Goal: Use online tool/utility: Utilize a website feature to perform a specific function

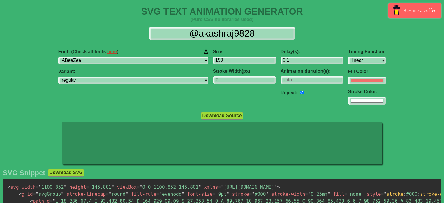
select select "linear"
click at [117, 67] on div "Font: (Check all fonts here ) ABeeZee [PERSON_NAME] Display AR One Sans [PERSON…" at bounding box center [133, 76] width 155 height 65
click at [204, 52] on img at bounding box center [206, 52] width 5 height 6
click at [0, 0] on input "Font: (Check all fonts here )" at bounding box center [0, 0] width 0 height 0
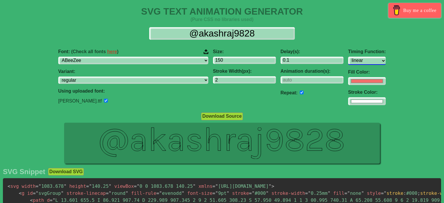
click at [346, 59] on div "Timing Function: ease ease-in ease-out ease-in-out linear step-start step-end F…" at bounding box center [367, 77] width 42 height 66
click at [348, 59] on select "ease ease-in ease-out ease-in-out linear step-start step-end" at bounding box center [367, 61] width 38 height 8
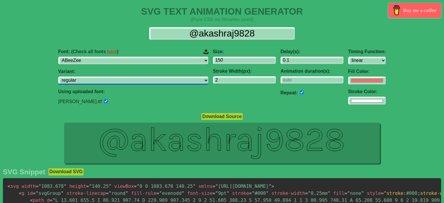
click at [150, 79] on select "regular italic" at bounding box center [133, 80] width 150 height 8
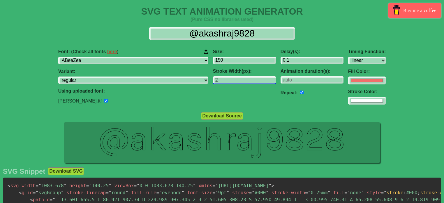
click at [213, 80] on input "2" at bounding box center [244, 80] width 63 height 8
click at [281, 77] on input "number" at bounding box center [312, 80] width 63 height 8
click at [348, 77] on input "#f16f6b" at bounding box center [367, 80] width 38 height 8
click at [348, 78] on input "#f16f6b" at bounding box center [367, 80] width 38 height 8
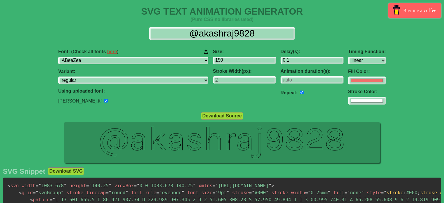
click at [211, 102] on div "Size: 150 Stroke Width(px): 2" at bounding box center [245, 76] width 68 height 65
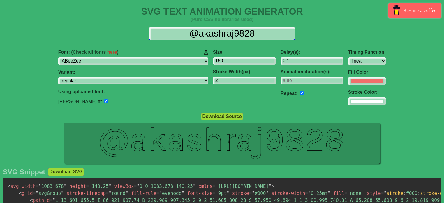
drag, startPoint x: 228, startPoint y: 29, endPoint x: 234, endPoint y: 35, distance: 8.7
click at [228, 29] on input "@akashraj9828" at bounding box center [222, 33] width 146 height 13
click at [239, 36] on input "@akashraj9828" at bounding box center [222, 33] width 146 height 13
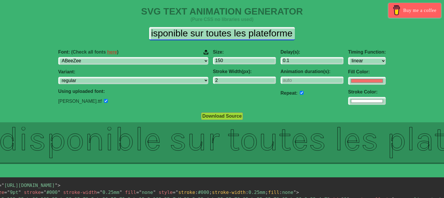
scroll to position [0, 35]
type input "Album disponible sur toutes les plateforme"
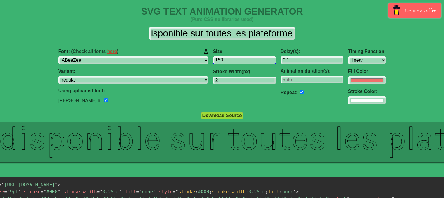
click at [220, 62] on input "150" at bounding box center [244, 61] width 63 height 8
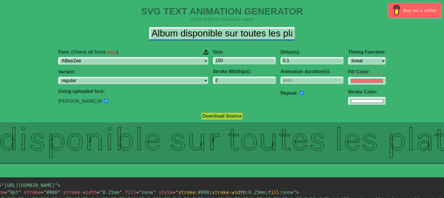
click at [159, 33] on input "Album disponible sur toutes les plateforme" at bounding box center [222, 33] width 146 height 13
click at [177, 32] on input "Album disponible sur toutes les plateforme" at bounding box center [222, 33] width 146 height 13
click at [227, 34] on input "Album disponible sur toutes les plateforme" at bounding box center [222, 33] width 146 height 13
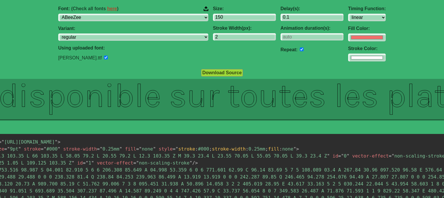
scroll to position [29, 0]
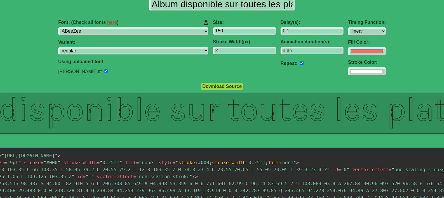
drag, startPoint x: 178, startPoint y: 78, endPoint x: 207, endPoint y: 95, distance: 33.7
click at [211, 80] on div "Size: 150 Stroke Width(px): 2" at bounding box center [245, 47] width 68 height 65
click at [213, 46] on div "Stroke Width(px): 2" at bounding box center [244, 46] width 63 height 15
click at [230, 44] on label "Stroke Width(px):" at bounding box center [244, 41] width 63 height 5
click at [236, 49] on input "3" at bounding box center [244, 51] width 63 height 8
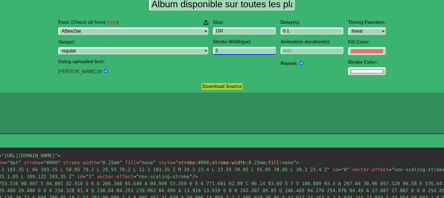
type input "2"
click at [237, 51] on input "2" at bounding box center [244, 51] width 63 height 8
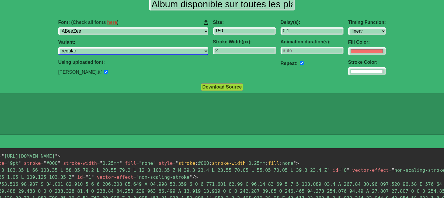
click at [117, 51] on select "regular italic" at bounding box center [133, 51] width 150 height 8
click at [95, 47] on select "regular italic" at bounding box center [133, 51] width 150 height 8
click at [125, 52] on select "regular italic" at bounding box center [133, 51] width 150 height 8
click at [95, 47] on select "regular italic" at bounding box center [133, 51] width 150 height 8
click at [144, 51] on select "regular italic" at bounding box center [133, 51] width 150 height 8
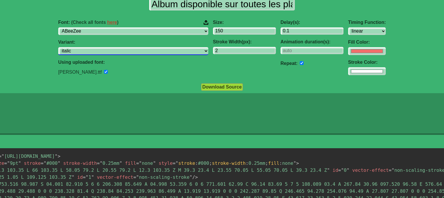
select select "regular"
click at [95, 47] on select "regular italic" at bounding box center [133, 51] width 150 height 8
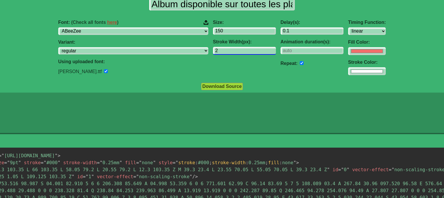
click at [221, 50] on input "2" at bounding box center [244, 51] width 63 height 8
click at [281, 47] on input "number" at bounding box center [312, 51] width 63 height 8
click at [348, 31] on select "ease ease-in ease-out ease-in-out linear step-start step-end" at bounding box center [367, 31] width 38 height 8
select select "ease"
click at [348, 27] on select "ease ease-in ease-out ease-in-out linear step-start step-end" at bounding box center [367, 31] width 38 height 8
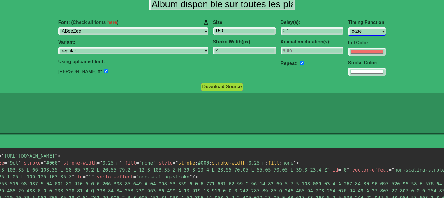
scroll to position [0, 0]
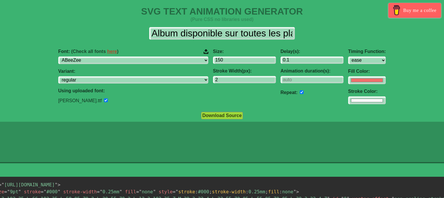
click at [322, 35] on div "Album disponible sur toutes les plateforme" at bounding box center [222, 33] width 852 height 13
click at [300, 60] on input "0.1" at bounding box center [312, 61] width 63 height 8
click at [304, 59] on input "0.1" at bounding box center [312, 61] width 63 height 8
click at [303, 59] on input "1.1" at bounding box center [312, 61] width 63 height 8
click at [303, 59] on input "2.1" at bounding box center [312, 61] width 63 height 8
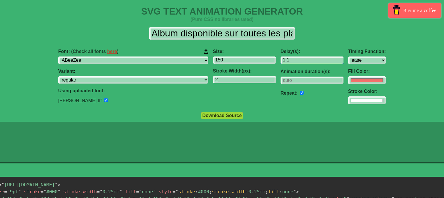
click at [301, 63] on input "1.1" at bounding box center [312, 61] width 63 height 8
click at [301, 63] on input "0.1" at bounding box center [312, 61] width 63 height 8
click at [294, 60] on input "0.1" at bounding box center [312, 61] width 63 height 8
type input "0.3"
click at [348, 79] on input "#f16f6b" at bounding box center [367, 80] width 38 height 8
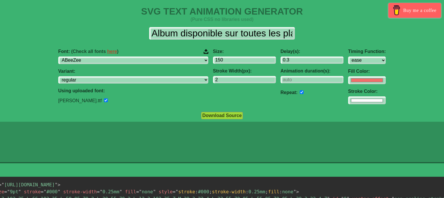
click at [281, 72] on label "Animation duration(s):" at bounding box center [312, 71] width 63 height 5
click at [285, 82] on input "number" at bounding box center [312, 80] width 63 height 8
click at [302, 79] on input "1" at bounding box center [312, 80] width 63 height 8
click at [302, 79] on input "2" at bounding box center [312, 80] width 63 height 8
click at [301, 83] on input "2" at bounding box center [312, 80] width 63 height 8
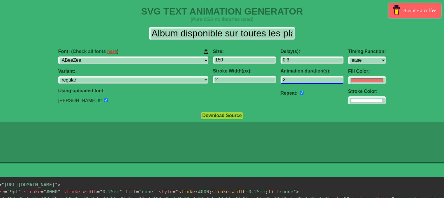
click at [302, 81] on input "1" at bounding box center [312, 80] width 63 height 8
click at [302, 81] on input "0" at bounding box center [312, 80] width 63 height 8
click at [304, 79] on input "1" at bounding box center [312, 80] width 63 height 8
click at [304, 79] on input "2" at bounding box center [312, 80] width 63 height 8
click at [304, 79] on input "3" at bounding box center [312, 80] width 63 height 8
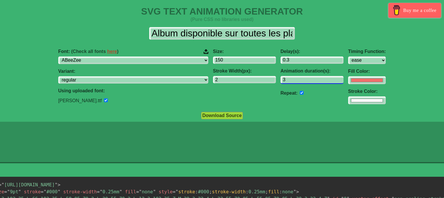
click at [302, 81] on input "2" at bounding box center [312, 80] width 63 height 8
click at [301, 80] on input "1" at bounding box center [312, 80] width 63 height 8
click at [303, 76] on div "Animation duration(s): 1" at bounding box center [312, 76] width 63 height 15
type input "2"
click at [304, 78] on input "2" at bounding box center [312, 80] width 63 height 8
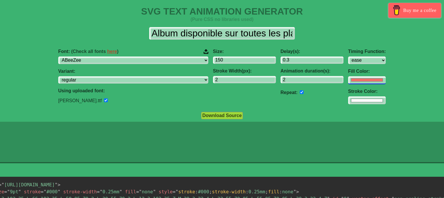
click at [348, 80] on input "#f16f6b" at bounding box center [367, 80] width 38 height 8
type input "#02835d"
click at [348, 84] on input "#ffffff" at bounding box center [367, 80] width 38 height 8
click at [346, 46] on div "Timing Function: ease ease-in ease-out ease-in-out linear step-start step-end F…" at bounding box center [367, 76] width 42 height 65
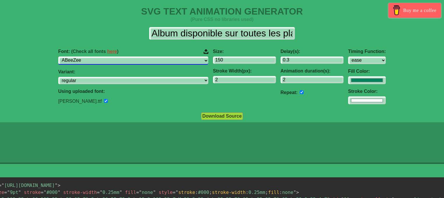
click at [164, 60] on select "ABeeZee [PERSON_NAME] Display AR One Sans [PERSON_NAME] Libre Aboreto Abril Fat…" at bounding box center [133, 61] width 150 height 8
click at [163, 61] on select "ABeeZee [PERSON_NAME] Display AR One Sans [PERSON_NAME] Libre Aboreto Abril Fat…" at bounding box center [133, 61] width 150 height 8
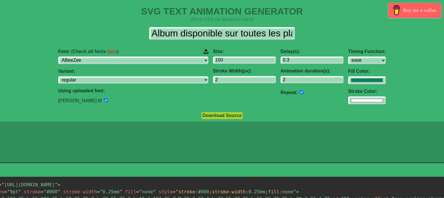
click at [361, 136] on icon at bounding box center [222, 142] width 861 height 41
click at [268, 9] on h1 "SVG TEXT ANIMATION GENERATOR" at bounding box center [222, 11] width 861 height 11
click at [208, 24] on div "Album disponible sur toutes les plateforme Font: (Check all fonts here ) ABeeZe…" at bounding box center [222, 65] width 861 height 87
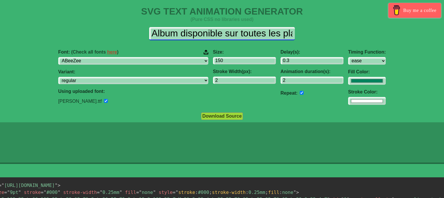
click at [212, 33] on input "Album disponible sur toutes les plateforme" at bounding box center [222, 33] width 146 height 13
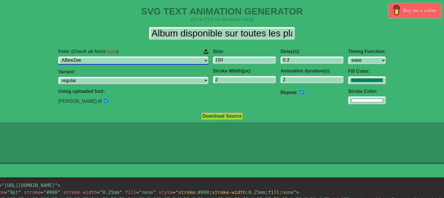
click at [122, 59] on select "ABeeZee [PERSON_NAME] Display AR One Sans [PERSON_NAME] Libre Aboreto Abril Fat…" at bounding box center [133, 61] width 150 height 8
select select "AR One Sans"
click at [95, 57] on select "ABeeZee [PERSON_NAME] Display AR One Sans [PERSON_NAME] Libre Aboreto Abril Fat…" at bounding box center [133, 61] width 150 height 8
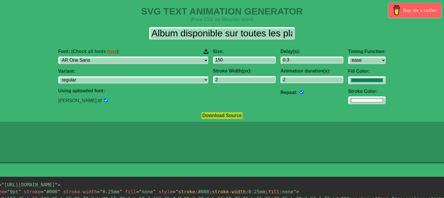
click at [112, 88] on div "Font: (Check all fonts here ) ABeeZee [PERSON_NAME] Display AR One Sans [PERSON…" at bounding box center [133, 76] width 155 height 65
click at [114, 98] on div "Using uploaded font: [PERSON_NAME].ttf" at bounding box center [133, 96] width 150 height 16
click at [108, 101] on input "checkbox" at bounding box center [106, 101] width 4 height 4
